Goal: Information Seeking & Learning: Learn about a topic

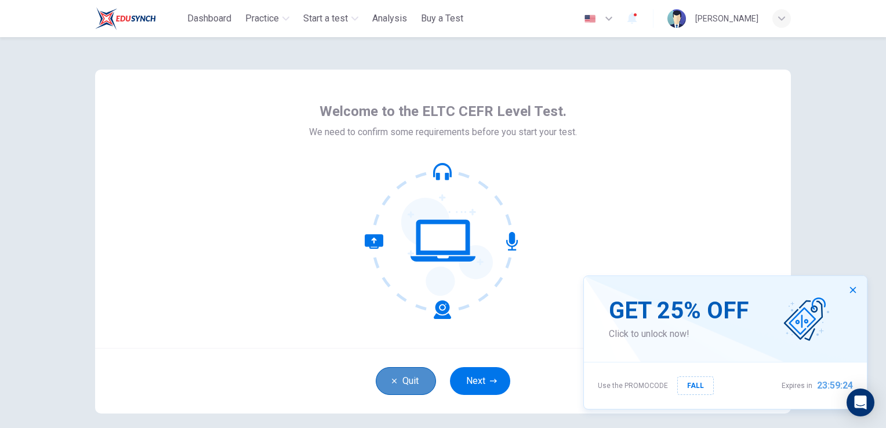
click at [397, 384] on button "Quit" at bounding box center [406, 381] width 60 height 28
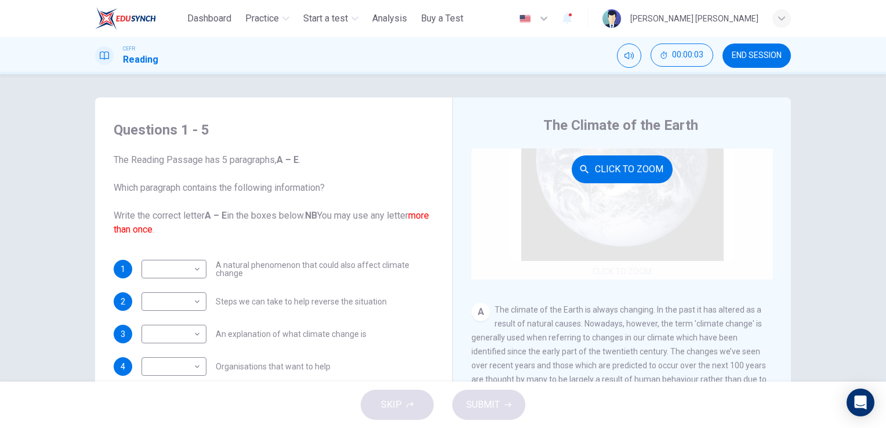
scroll to position [93, 0]
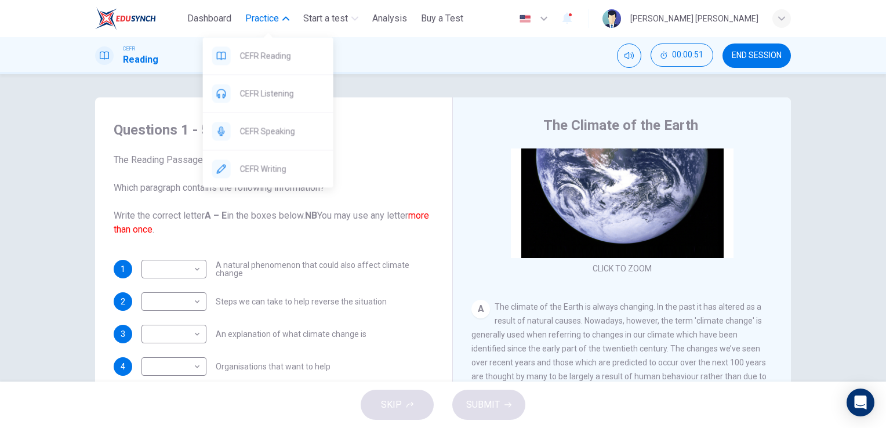
click at [270, 13] on span "Practice" at bounding box center [262, 19] width 34 height 14
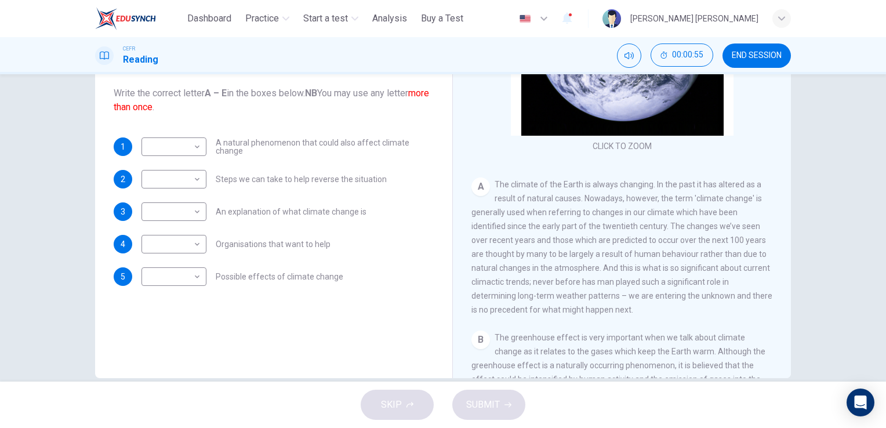
scroll to position [0, 0]
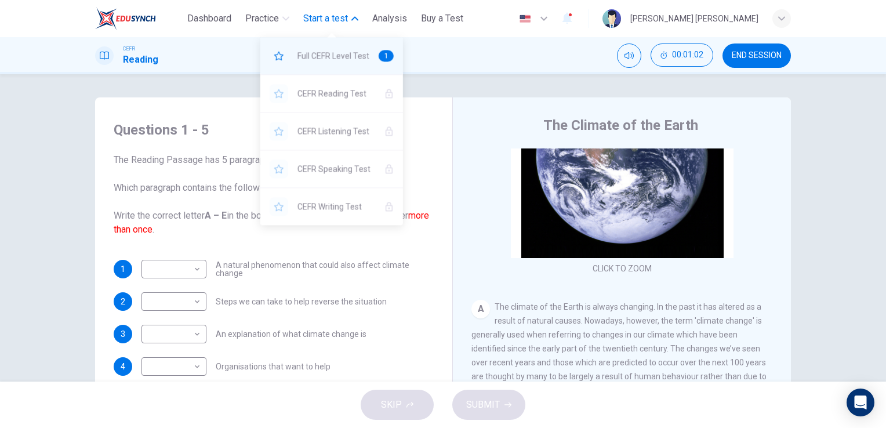
click at [348, 65] on div "Full CEFR Level Test 1" at bounding box center [331, 55] width 143 height 37
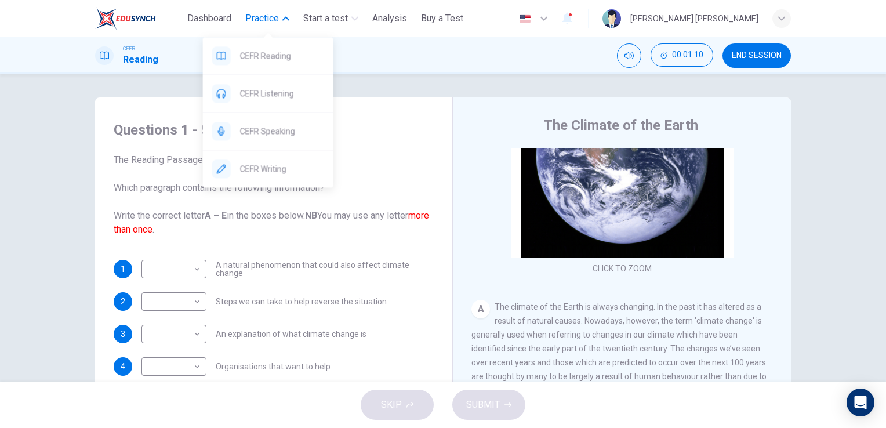
click at [279, 15] on span "Practice" at bounding box center [262, 19] width 34 height 14
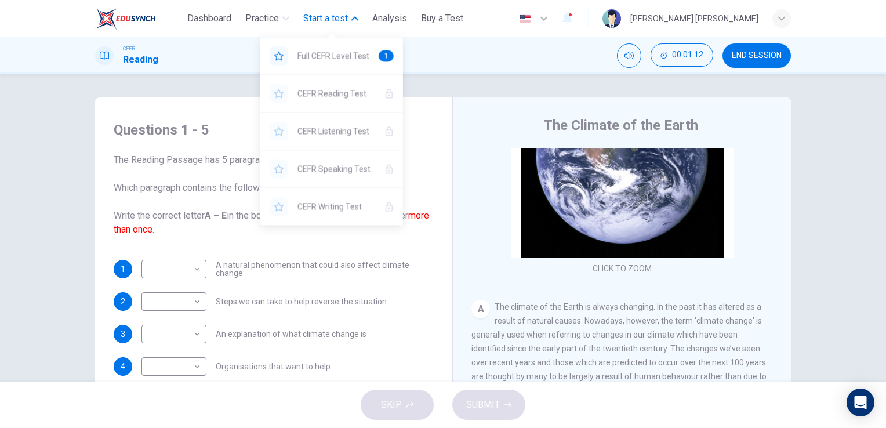
click at [355, 19] on icon "button" at bounding box center [354, 19] width 7 height 4
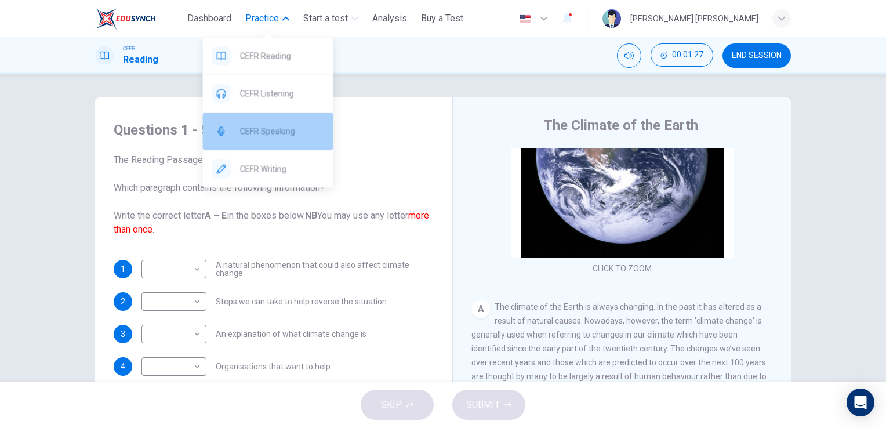
click at [295, 131] on span "CEFR Speaking" at bounding box center [282, 131] width 84 height 14
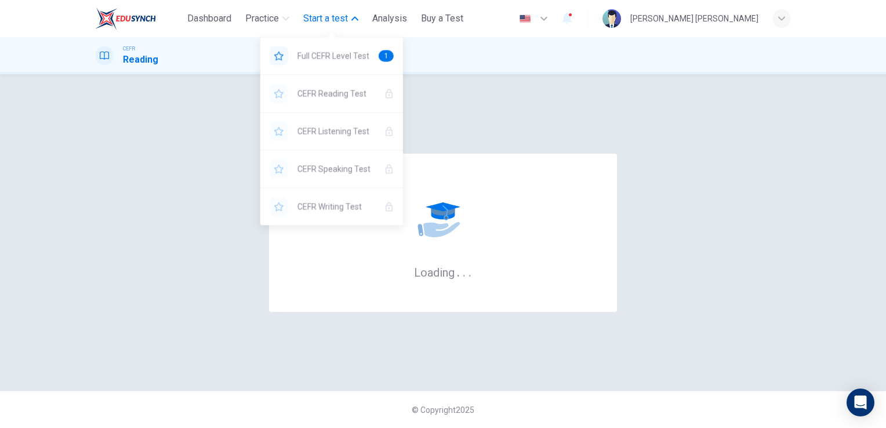
click at [331, 24] on span "Start a test" at bounding box center [325, 19] width 45 height 14
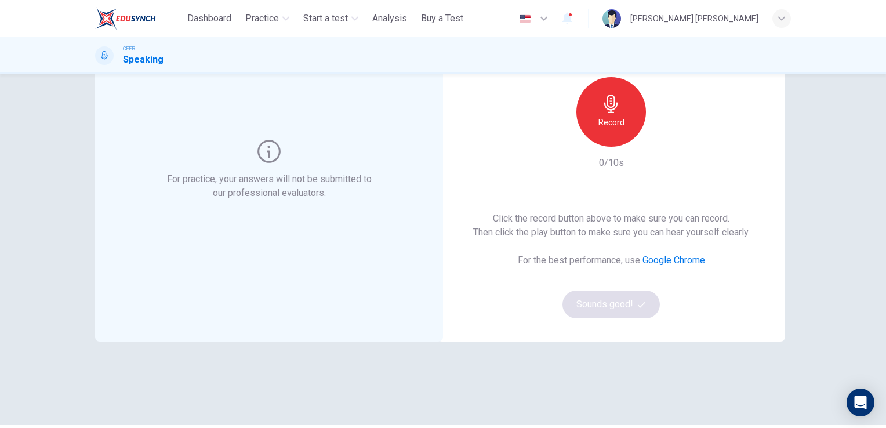
scroll to position [65, 0]
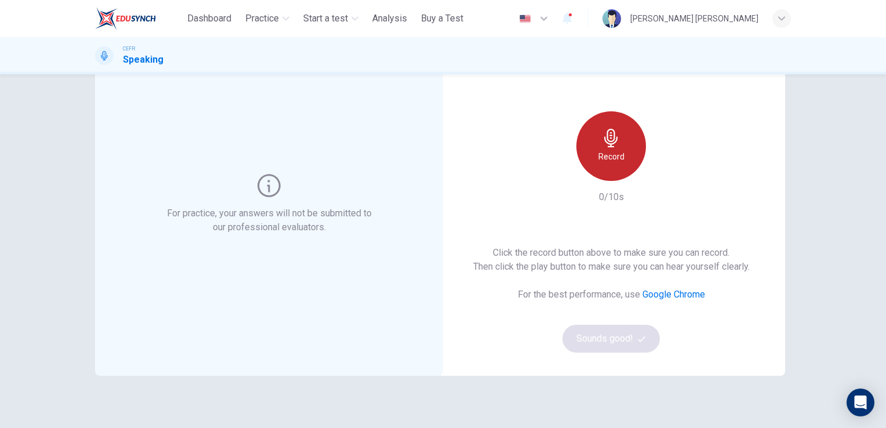
click at [603, 165] on div "Record" at bounding box center [612, 146] width 70 height 70
click at [603, 165] on div "Stop" at bounding box center [612, 146] width 70 height 70
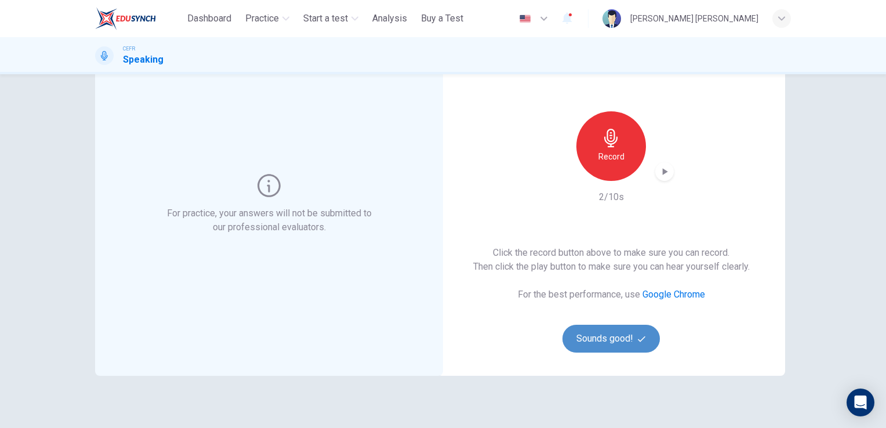
click at [609, 335] on button "Sounds good!" at bounding box center [611, 339] width 97 height 28
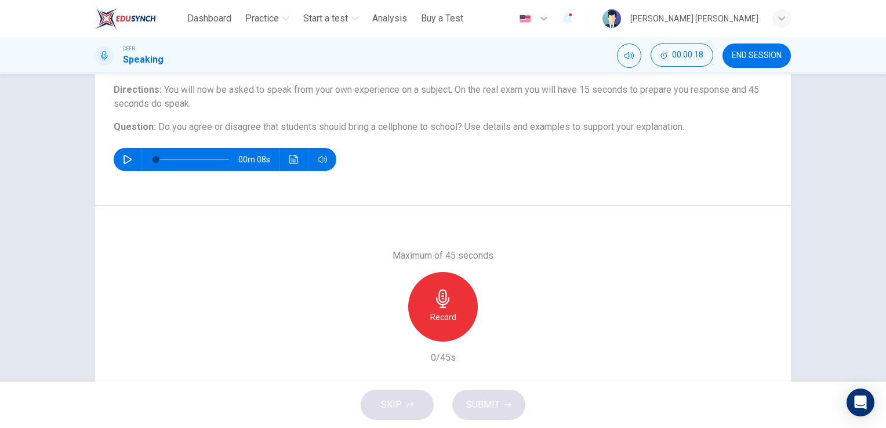
scroll to position [88, 0]
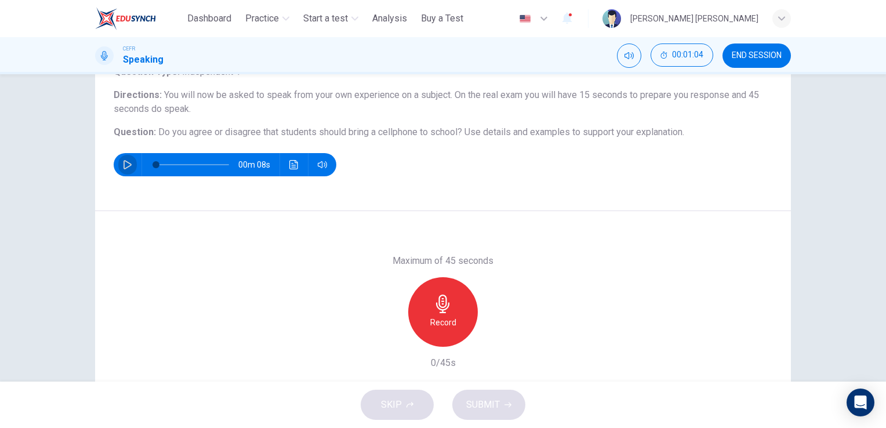
click at [124, 165] on icon "button" at bounding box center [127, 164] width 9 height 9
type input "*"
click at [448, 340] on div "Record" at bounding box center [443, 312] width 70 height 70
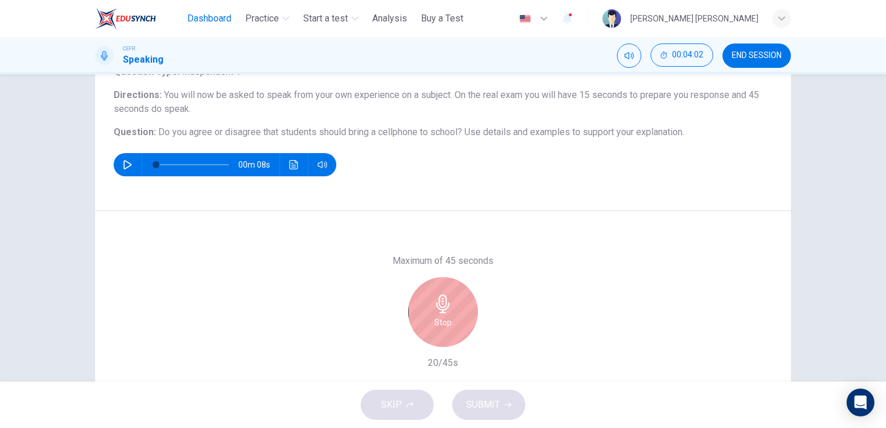
click at [202, 19] on span "Dashboard" at bounding box center [209, 19] width 44 height 14
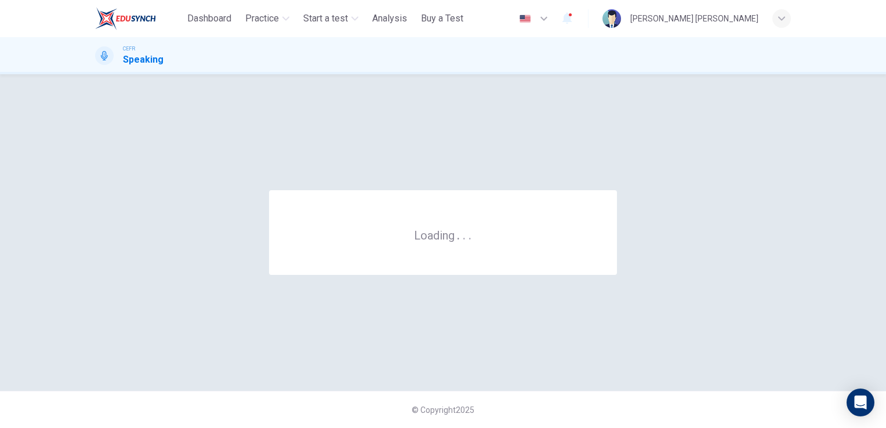
scroll to position [0, 0]
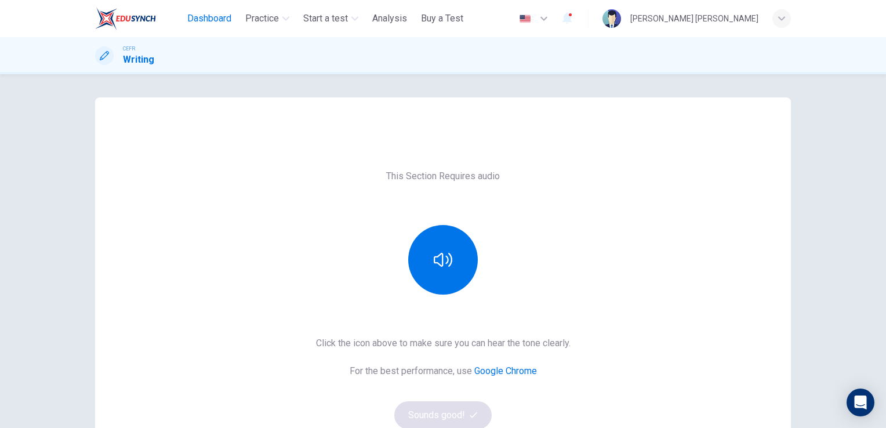
click at [225, 20] on span "Dashboard" at bounding box center [209, 19] width 44 height 14
